Goal: Contribute content: Add original content to the website for others to see

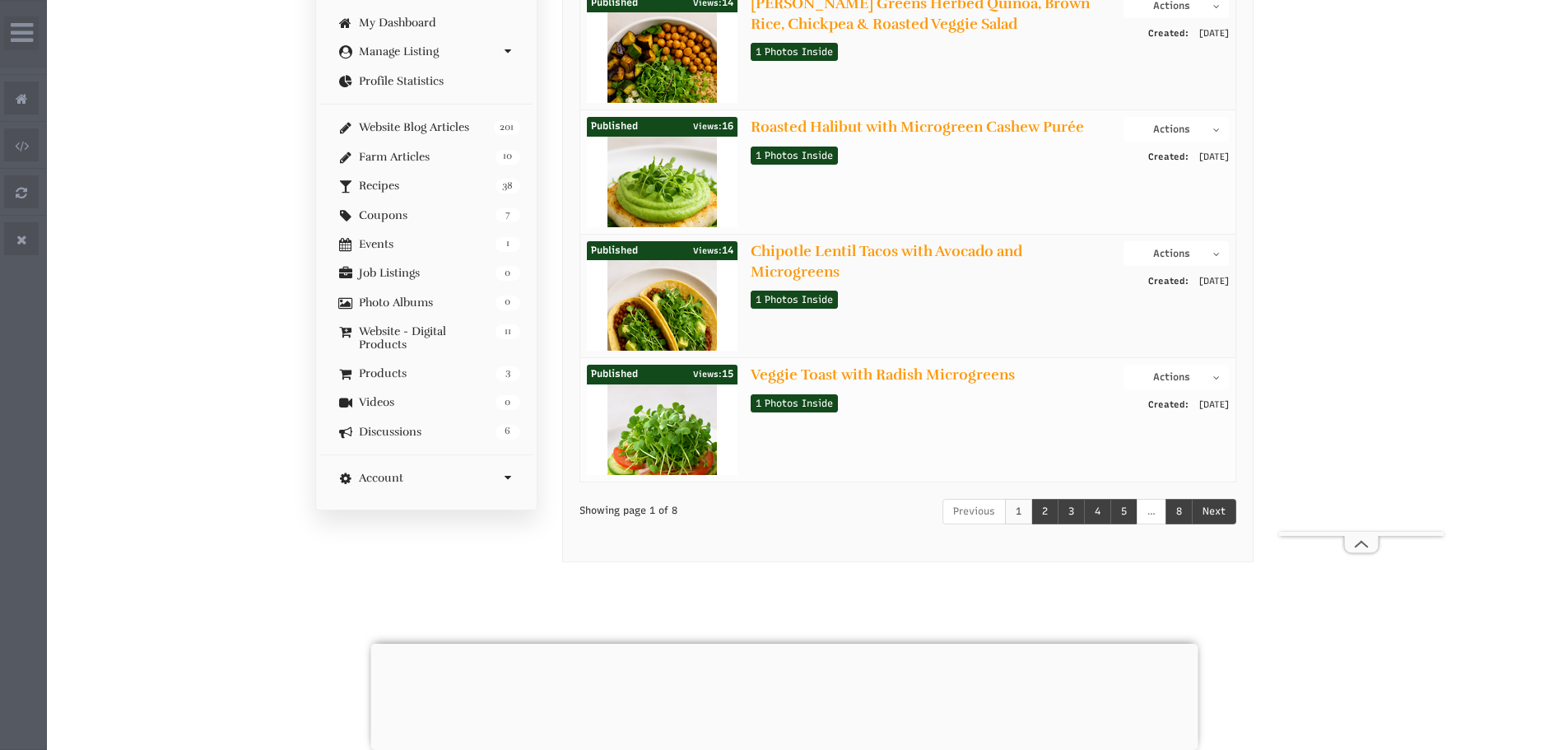
select select "Widget ng Pagsasalin ng Wika"
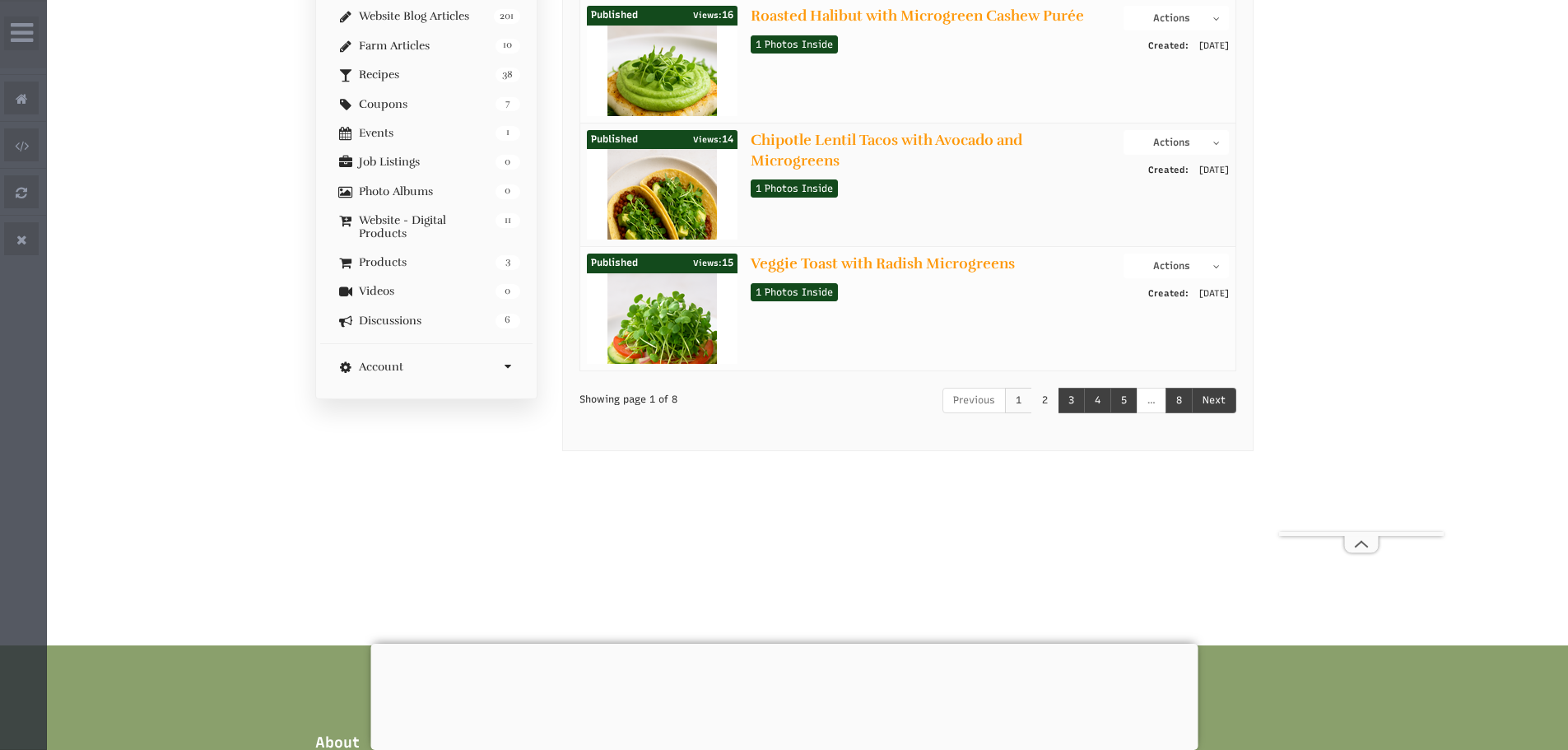
click at [1049, 405] on link "2" at bounding box center [1045, 401] width 27 height 26
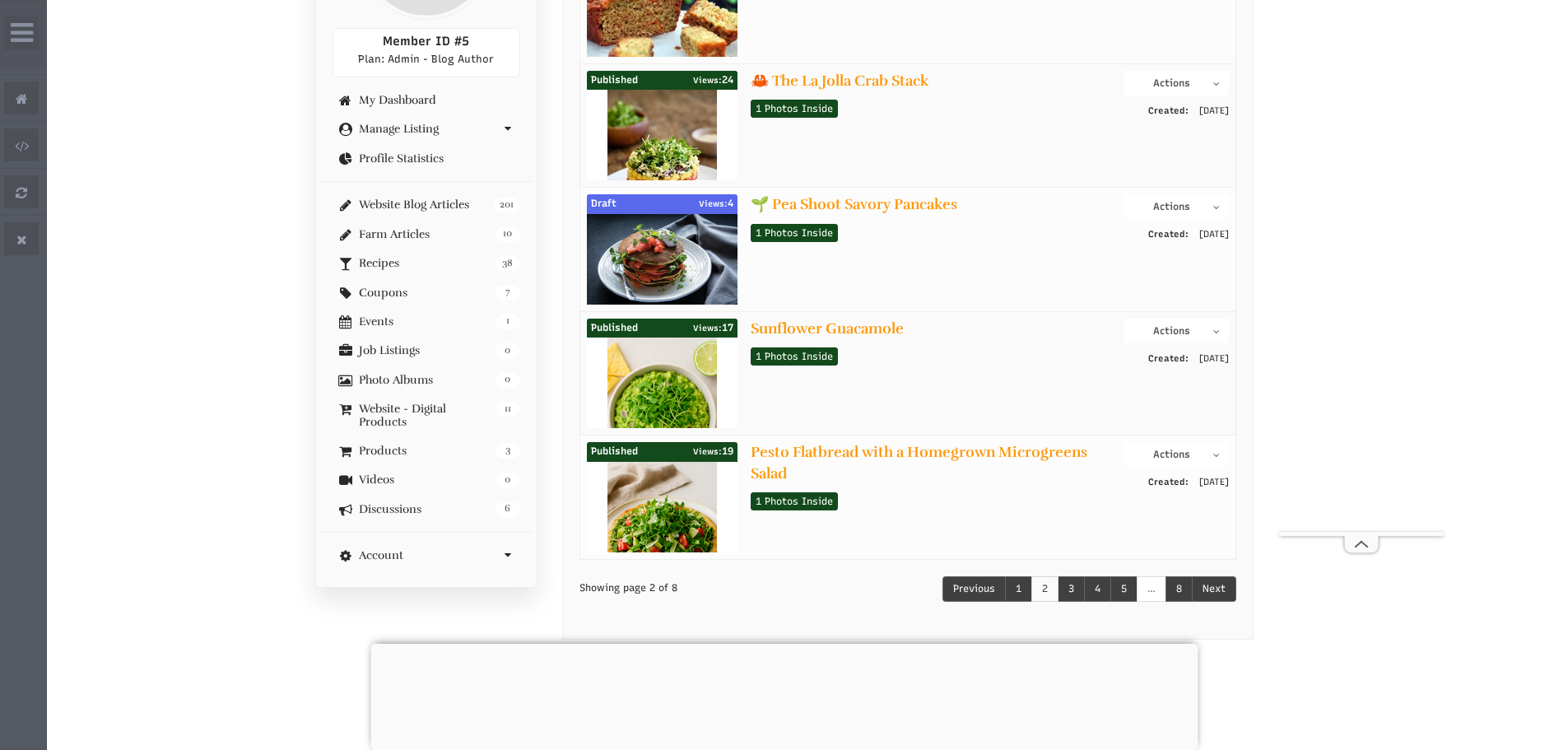
scroll to position [165, 0]
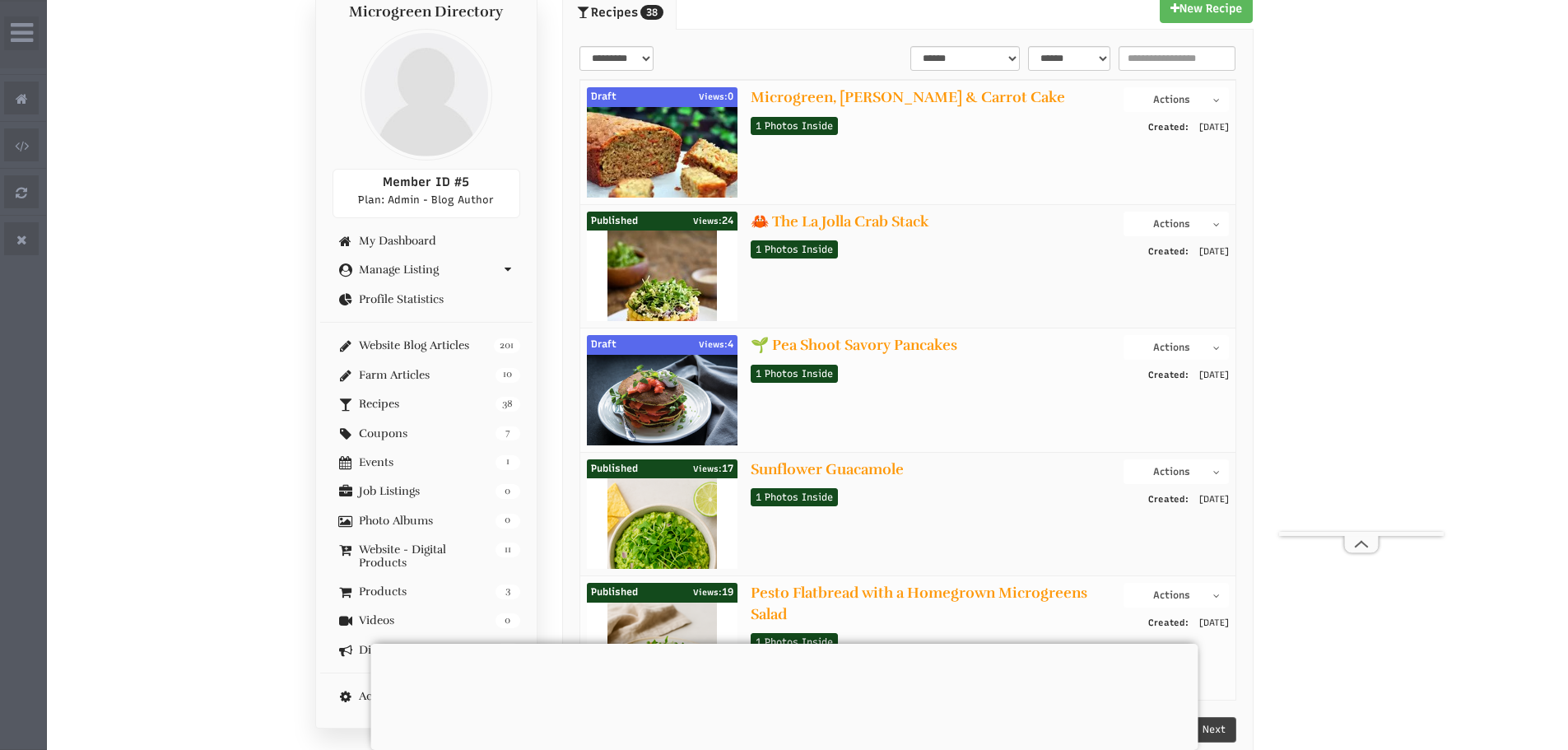
click at [1187, 354] on button "Actions" at bounding box center [1176, 348] width 104 height 25
click at [1180, 377] on link "Preview" at bounding box center [1163, 376] width 130 height 20
click at [1176, 350] on button "Actions" at bounding box center [1176, 348] width 104 height 25
click at [1164, 394] on link "Edit Post" at bounding box center [1163, 397] width 130 height 20
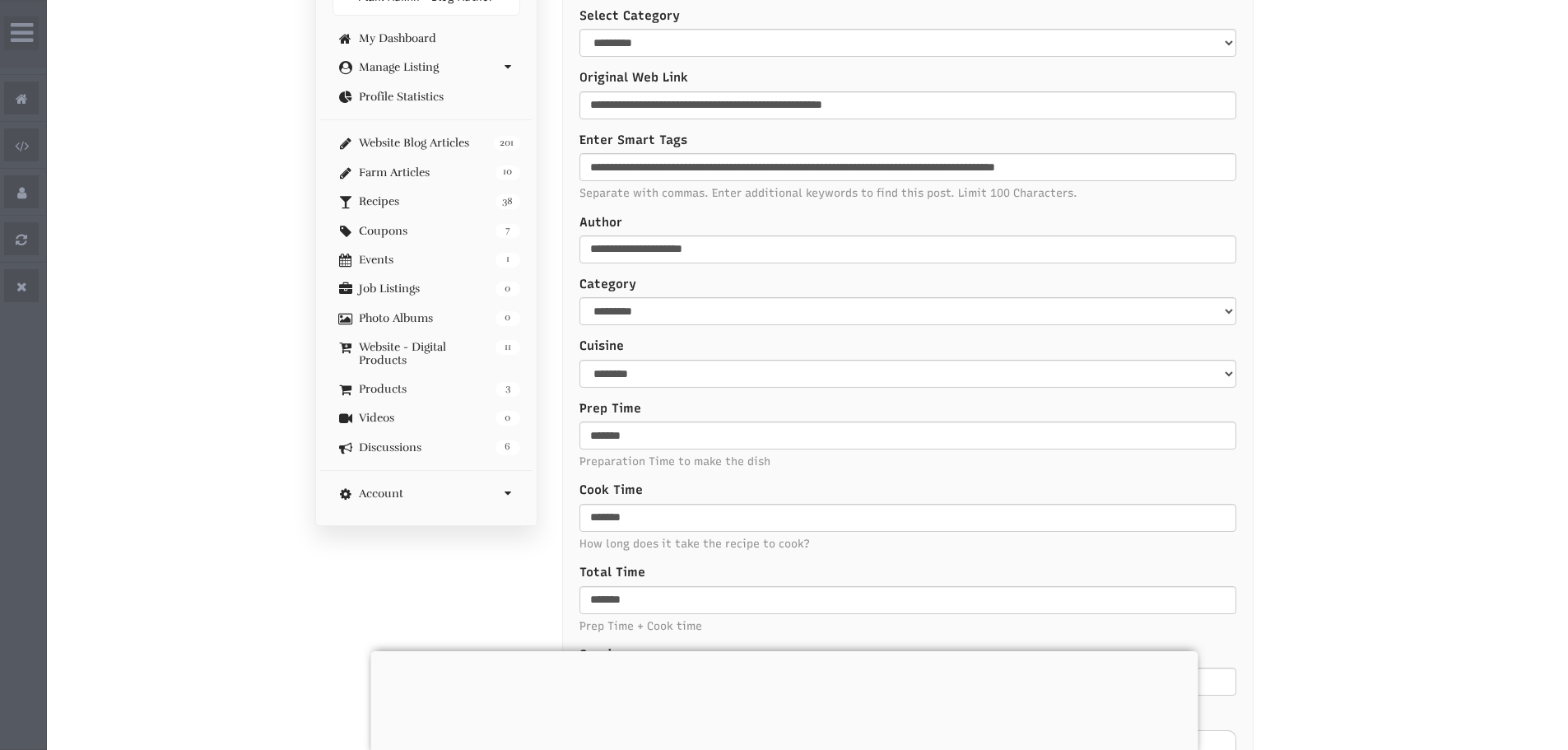
select select "Widget ng Pagsasalin ng Wika"
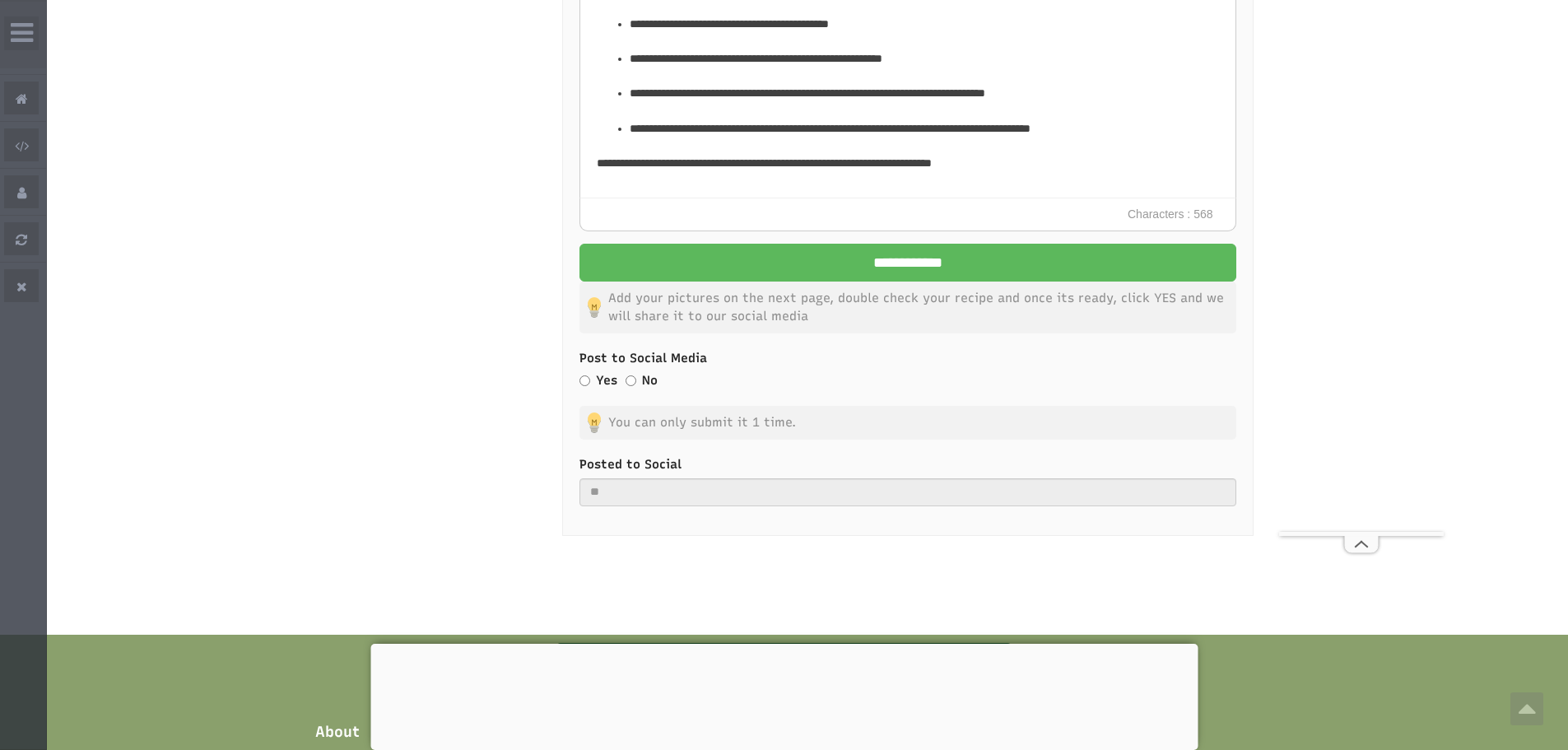
scroll to position [2223, 0]
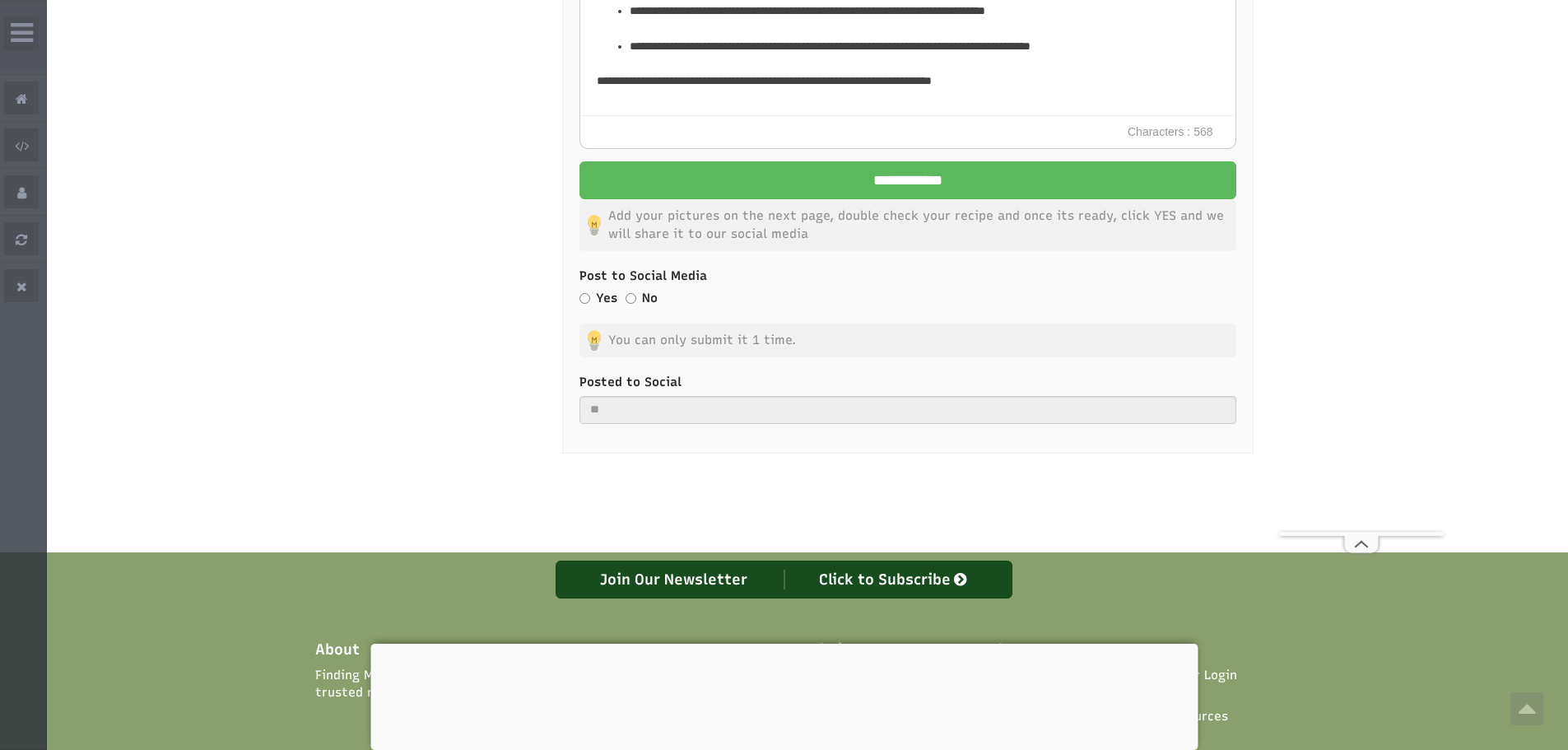
click at [597, 301] on label "Yes" at bounding box center [607, 298] width 22 height 17
click at [775, 203] on p "Add your pictures on the next page, double check your recipe and once its ready…" at bounding box center [908, 224] width 657 height 52
click at [779, 197] on input "**********" at bounding box center [908, 180] width 657 height 38
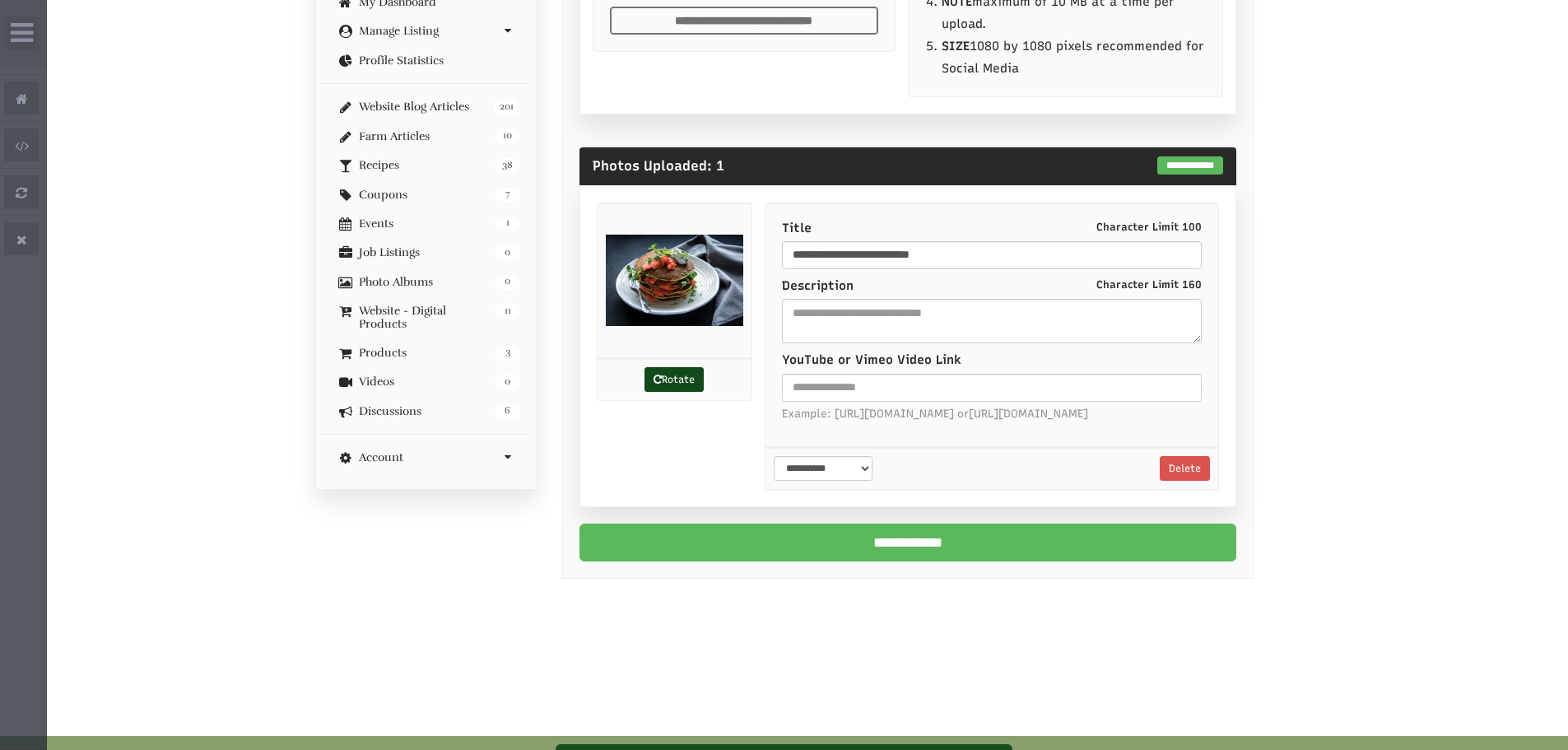
scroll to position [494, 0]
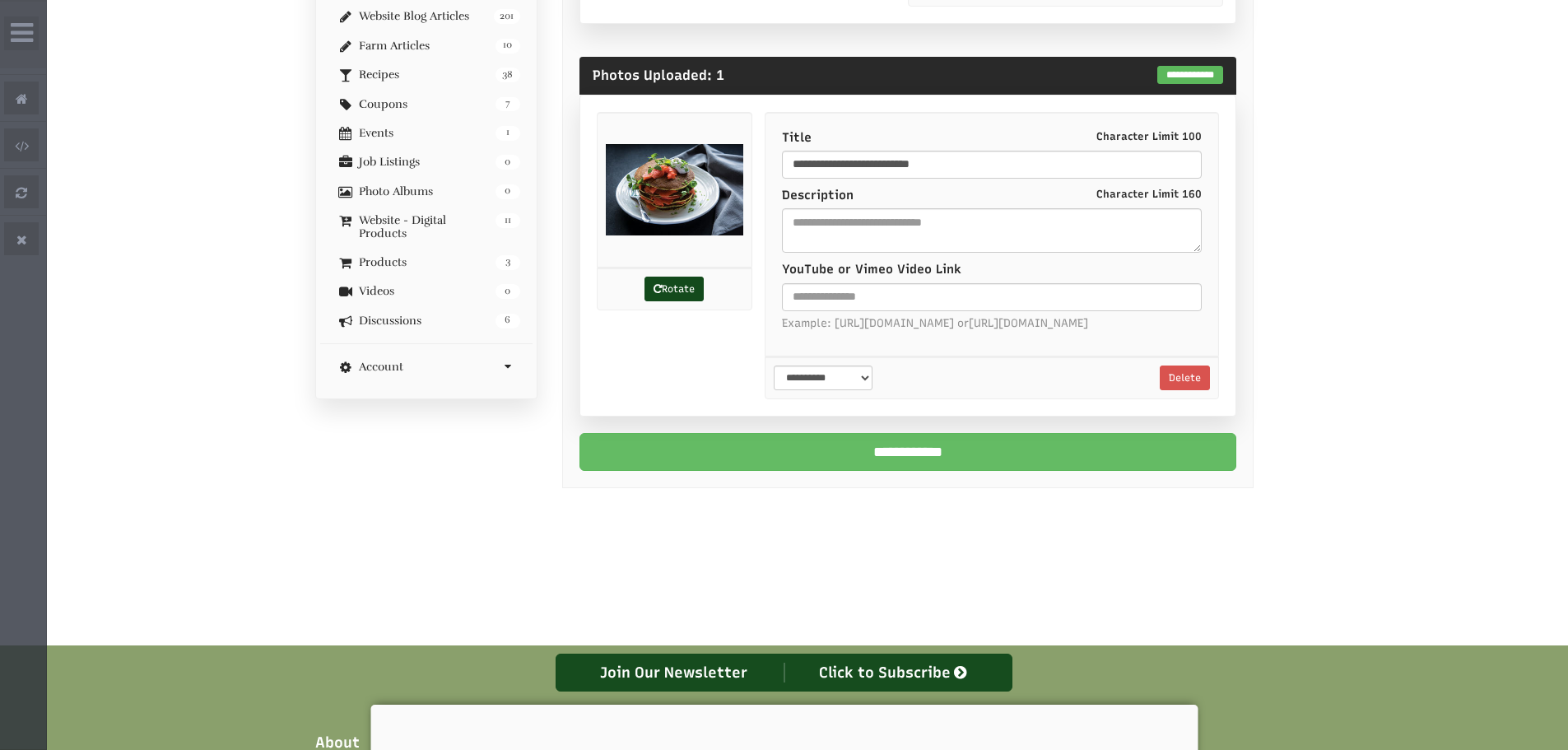
click at [1091, 462] on input "**********" at bounding box center [908, 452] width 657 height 38
